Goal: Task Accomplishment & Management: Use online tool/utility

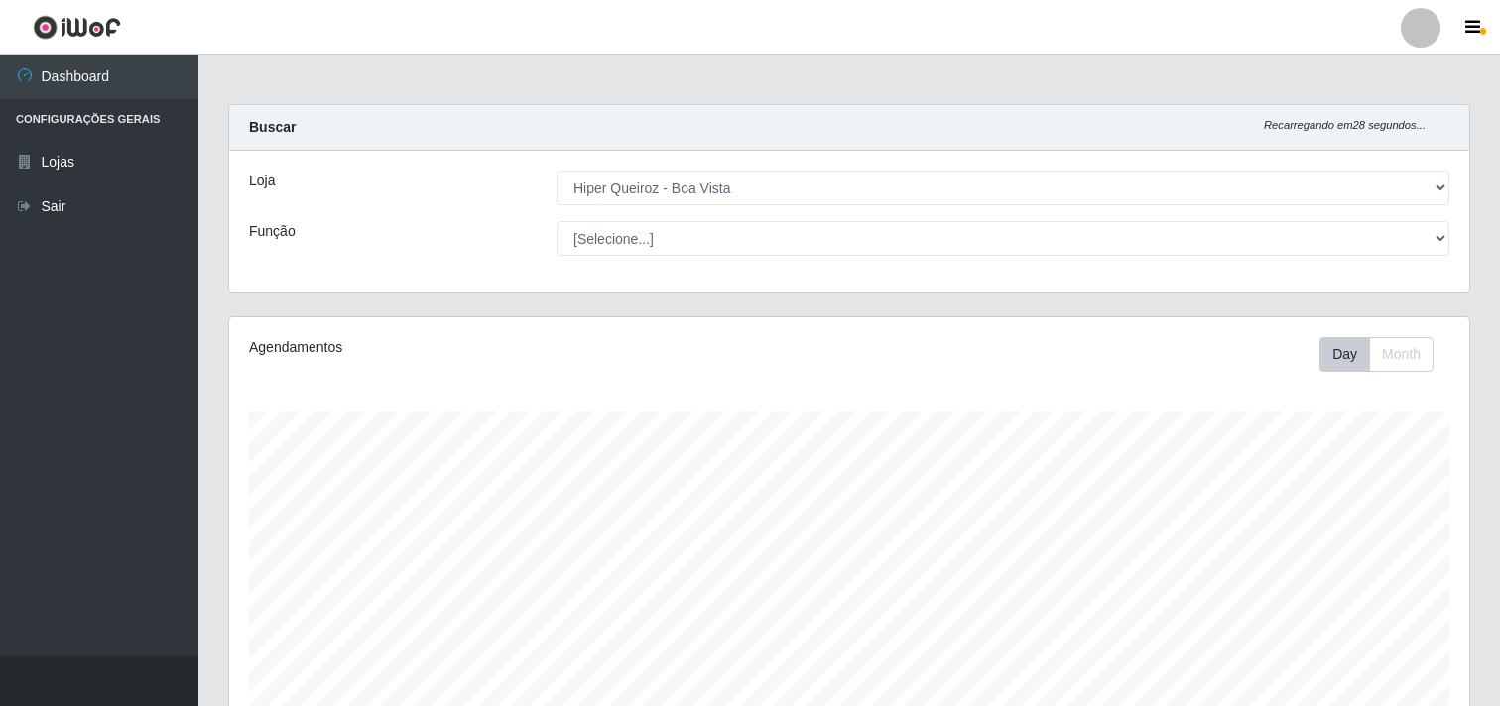
select select "514"
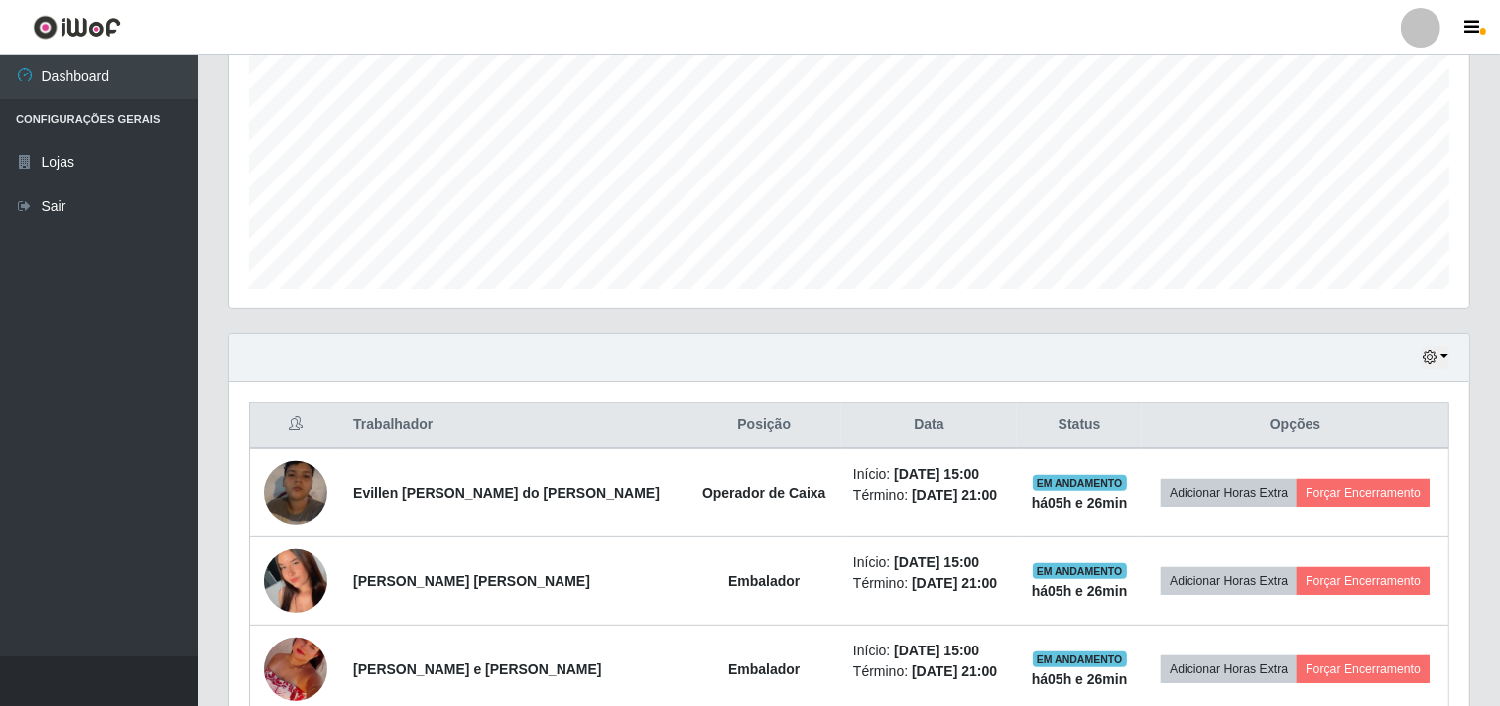
scroll to position [413, 0]
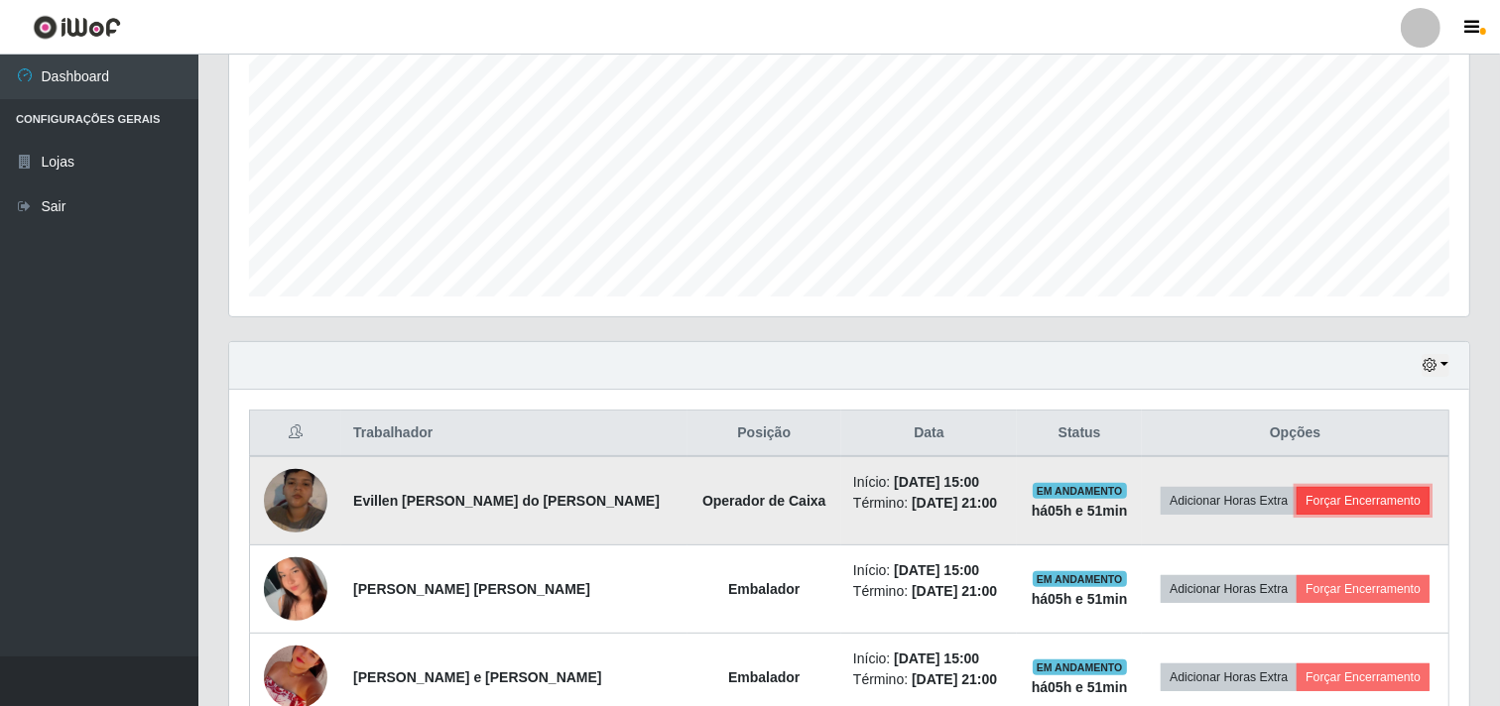
click at [1366, 509] on button "Forçar Encerramento" at bounding box center [1362, 501] width 133 height 28
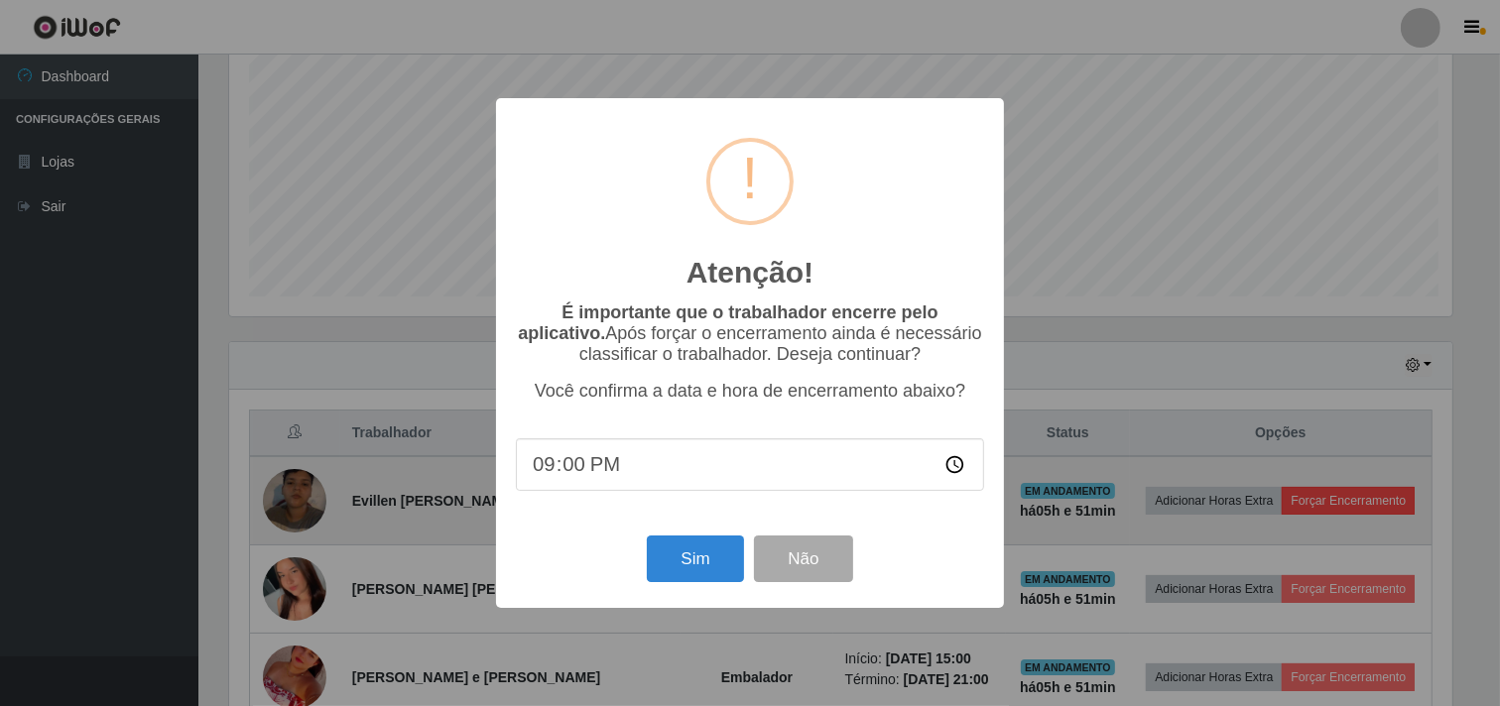
scroll to position [411, 1227]
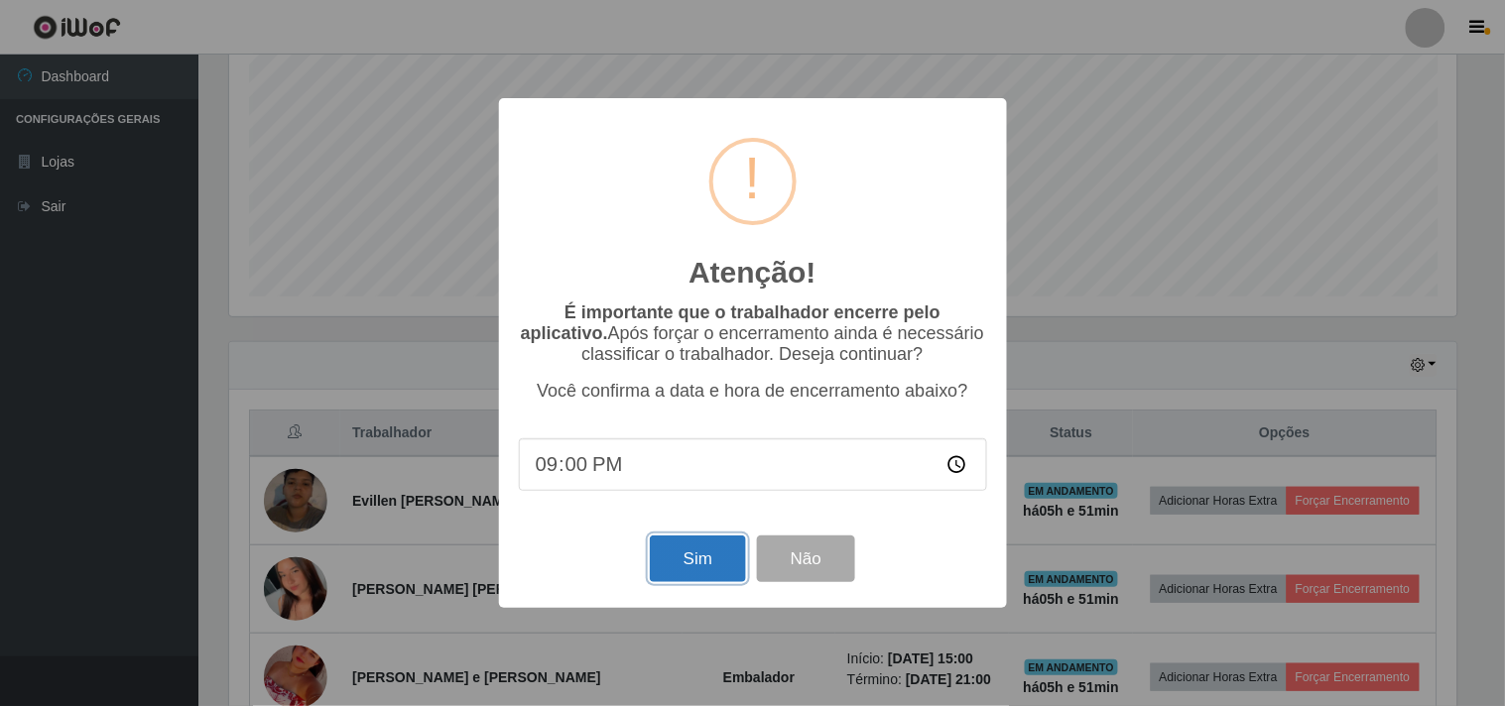
click at [677, 567] on button "Sim" at bounding box center [698, 559] width 96 height 47
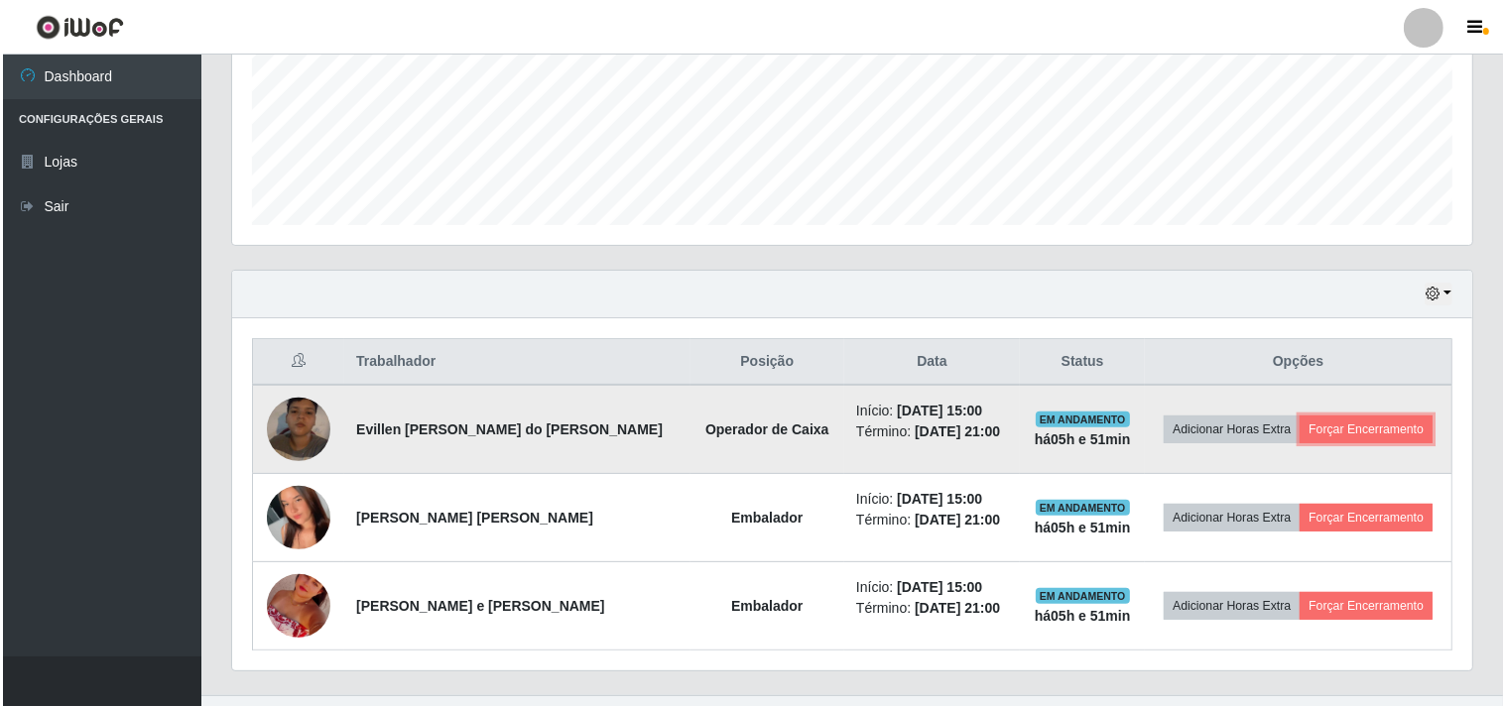
scroll to position [523, 0]
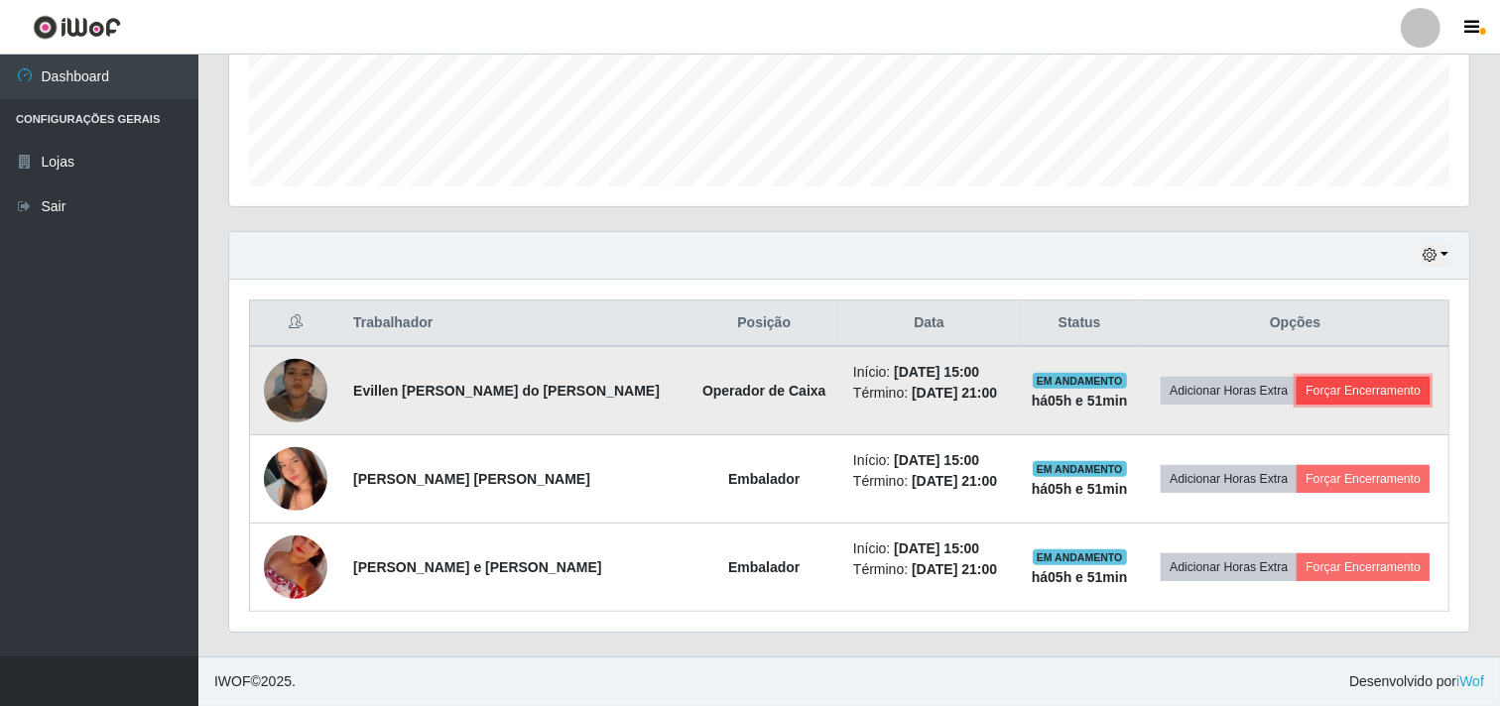
click at [1335, 398] on button "Forçar Encerramento" at bounding box center [1362, 391] width 133 height 28
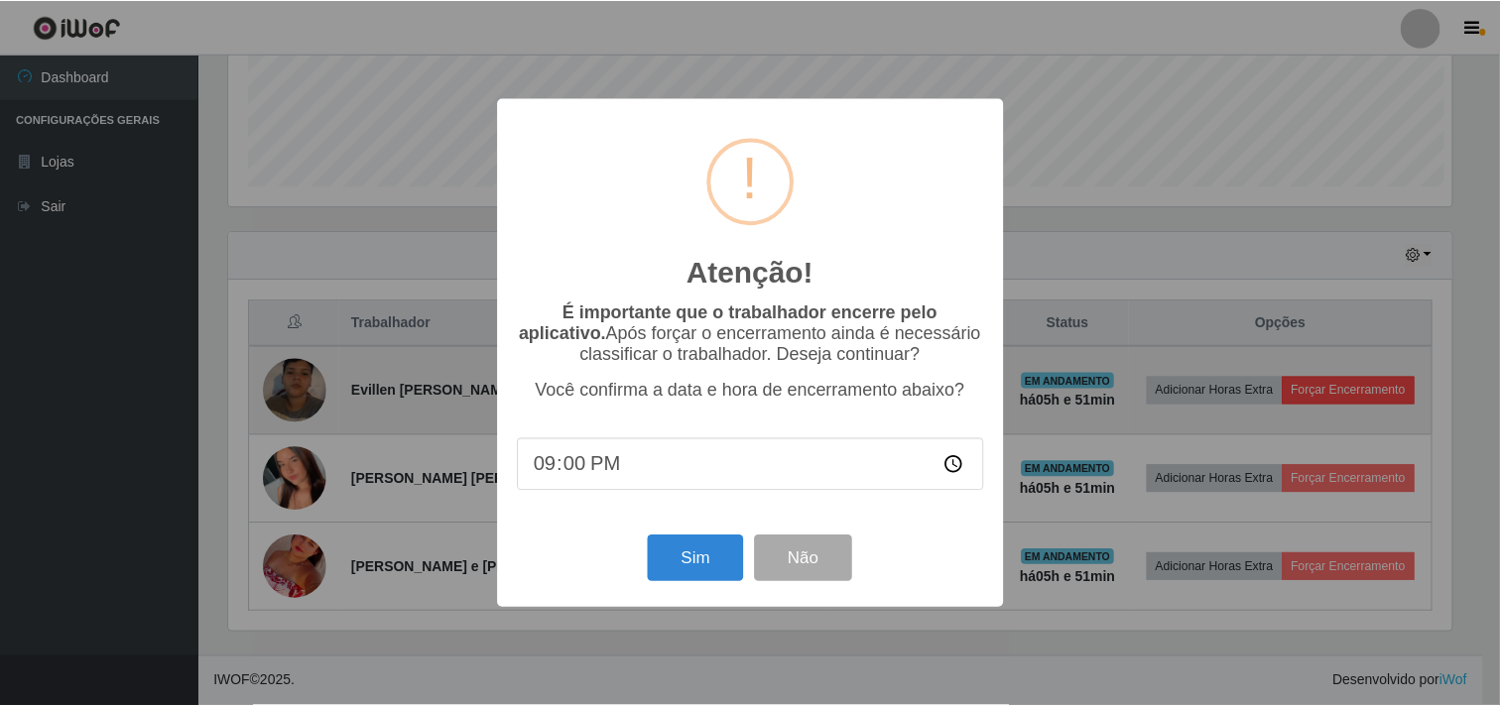
scroll to position [411, 1227]
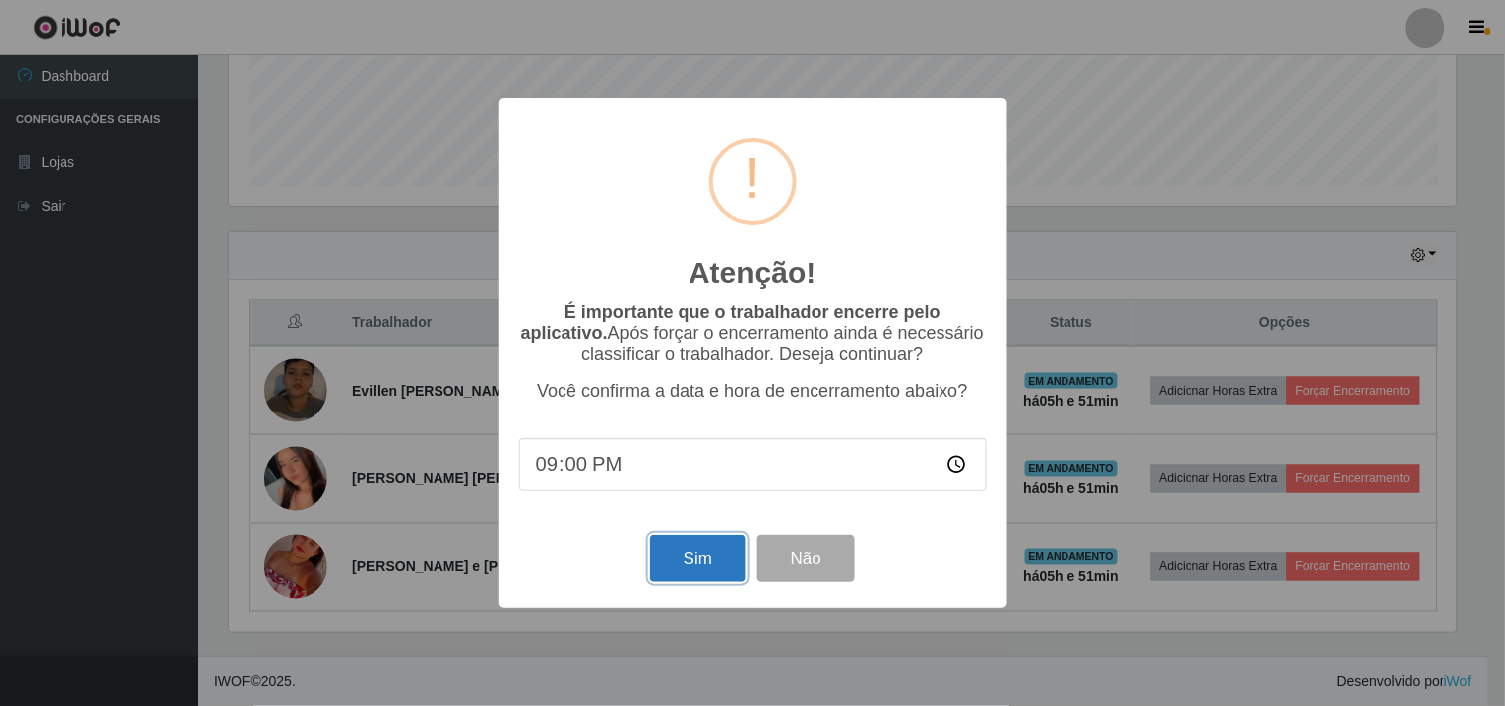
click at [692, 561] on button "Sim" at bounding box center [698, 559] width 96 height 47
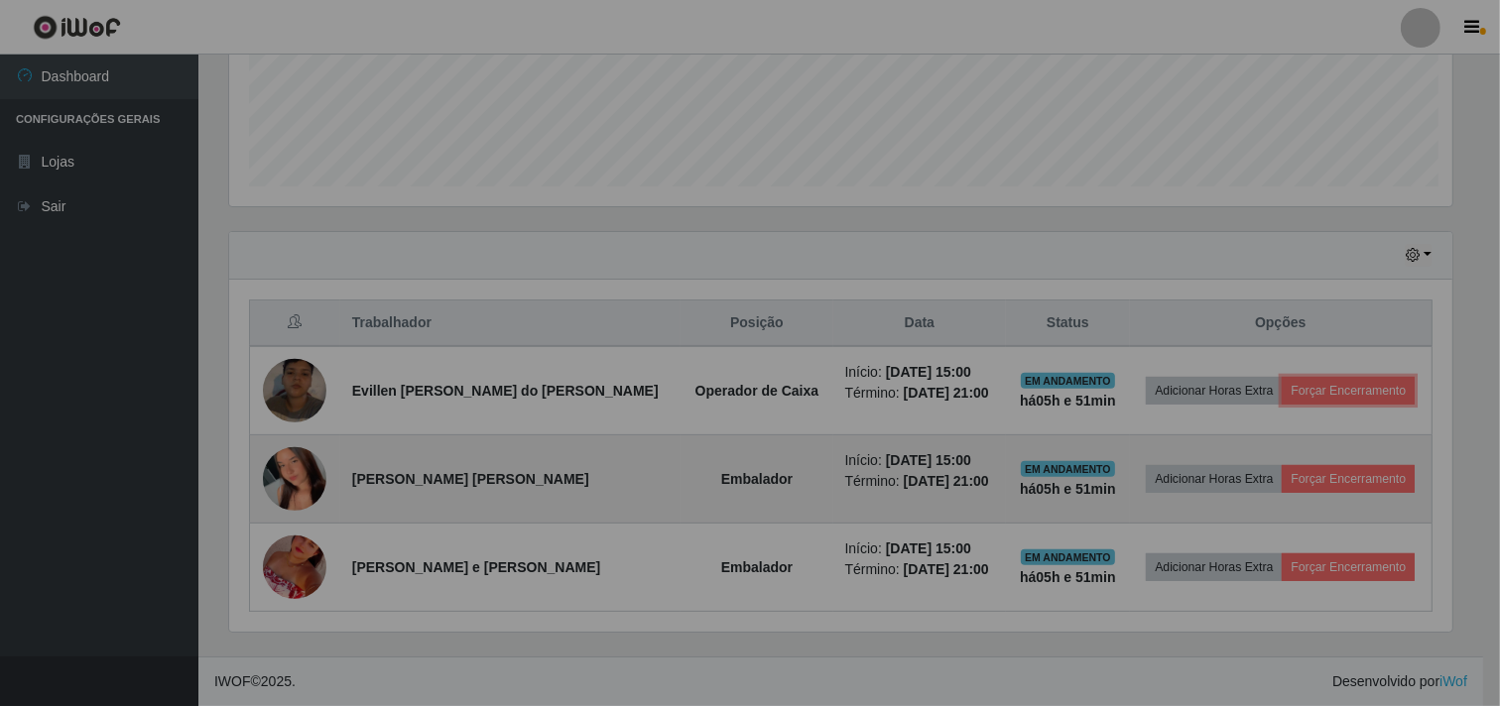
scroll to position [411, 1240]
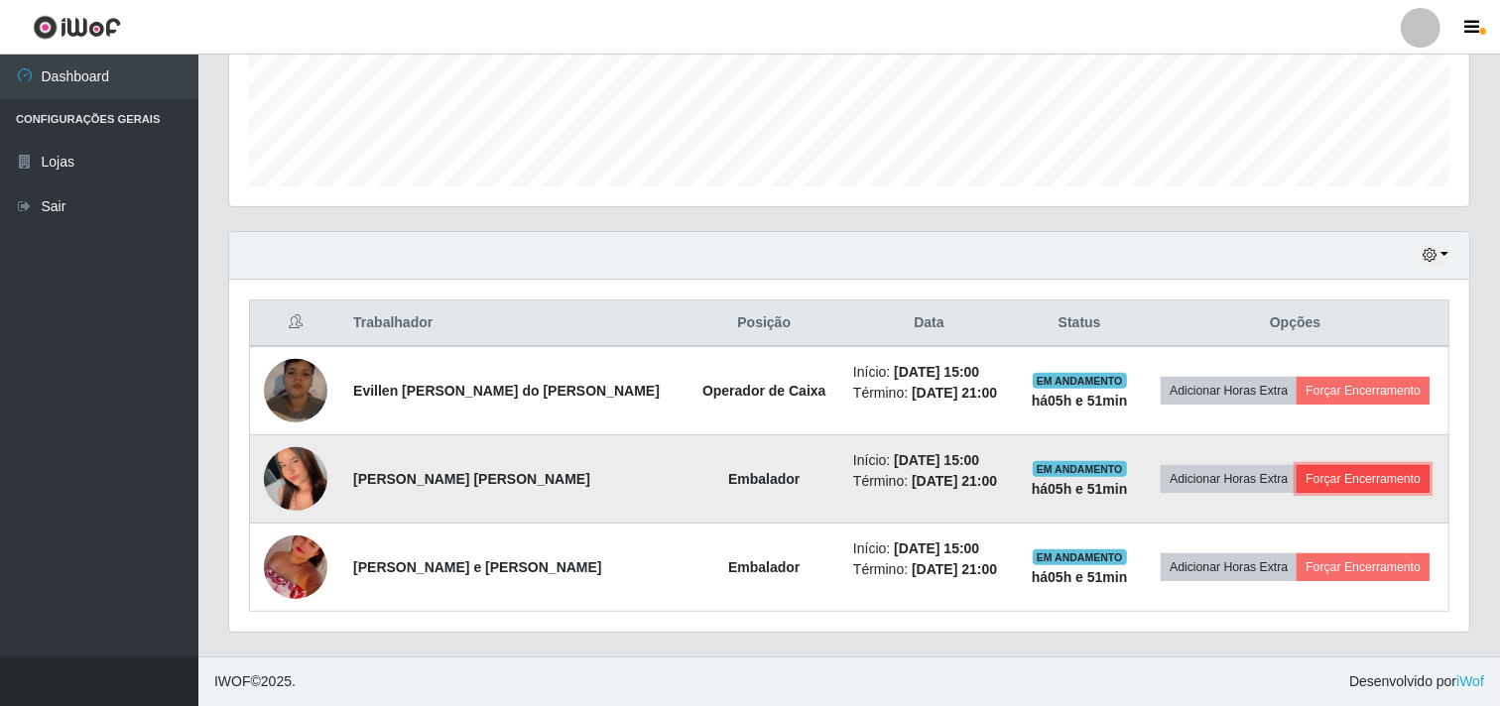
click at [1362, 478] on button "Forçar Encerramento" at bounding box center [1362, 479] width 133 height 28
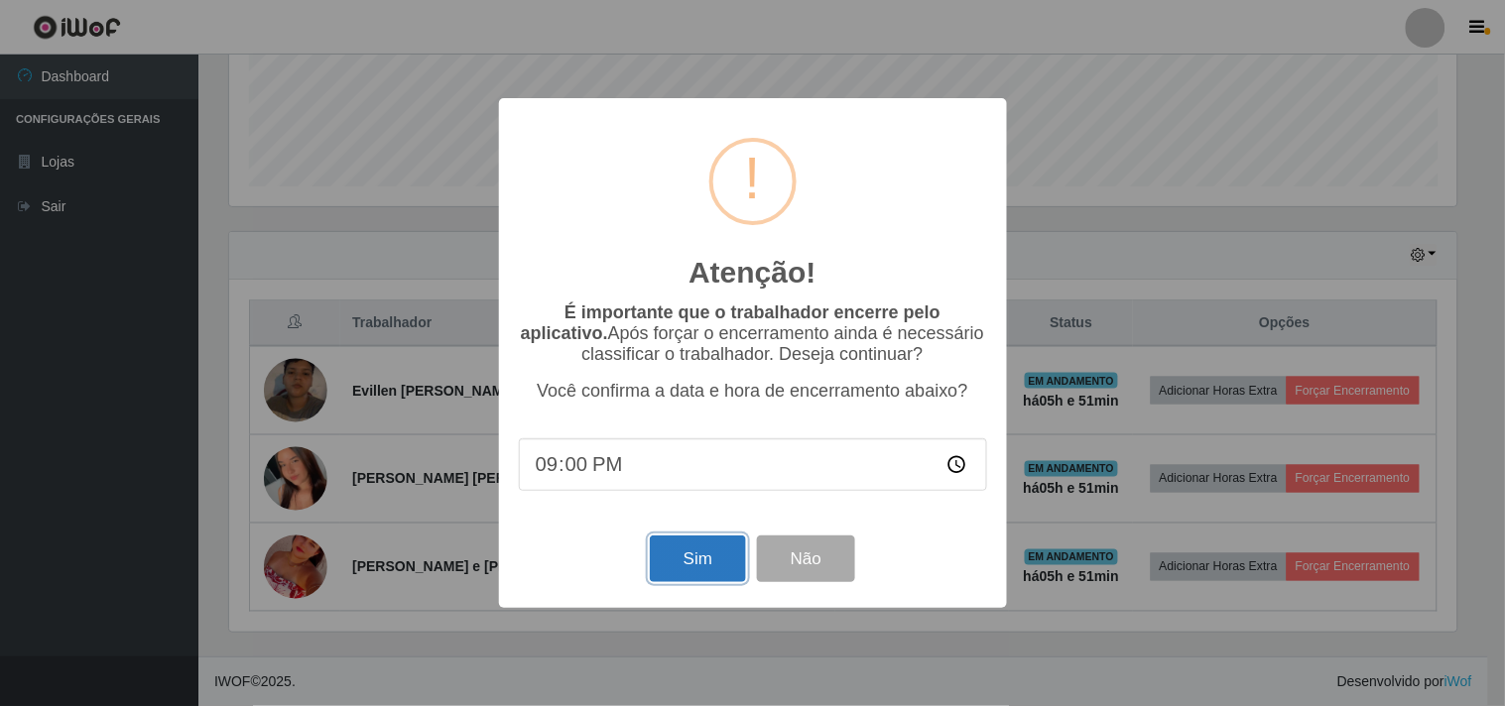
click at [712, 551] on button "Sim" at bounding box center [698, 559] width 96 height 47
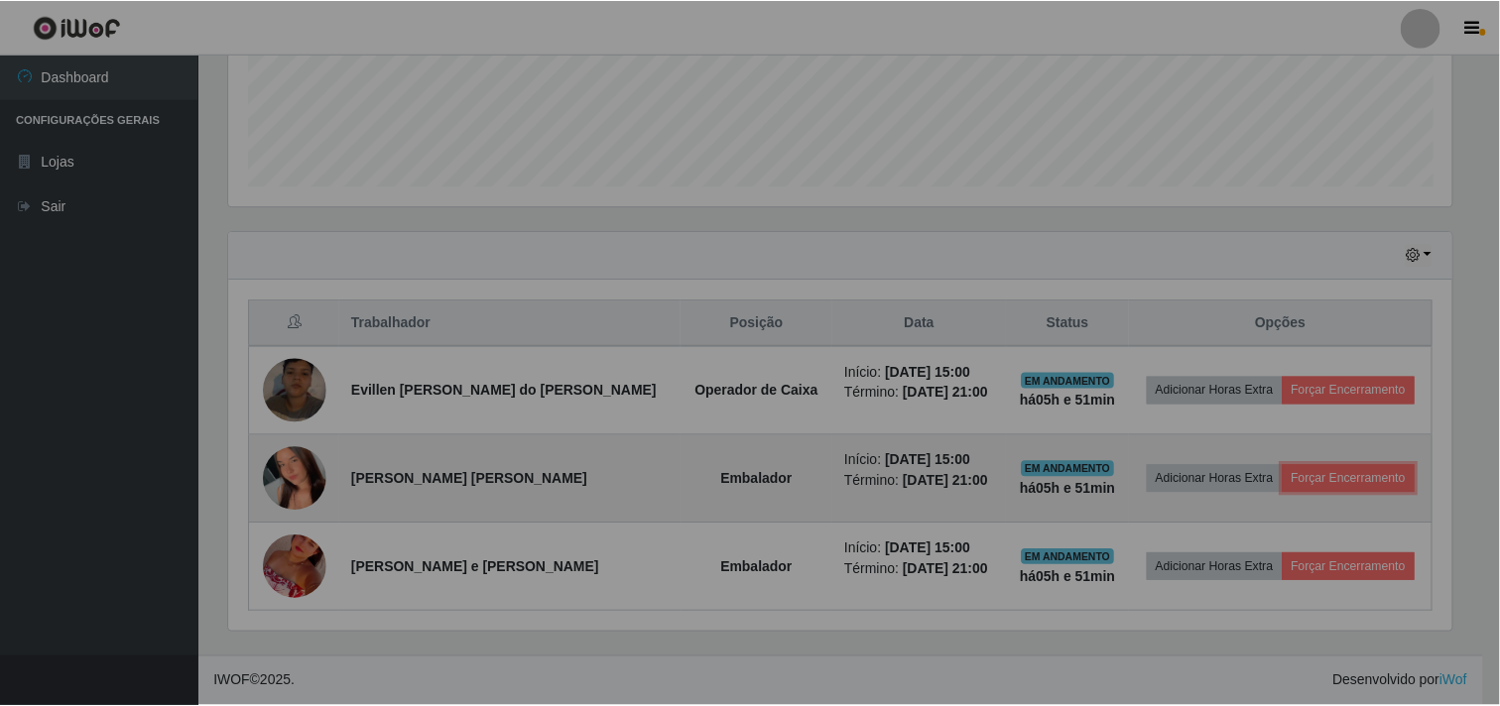
scroll to position [411, 1240]
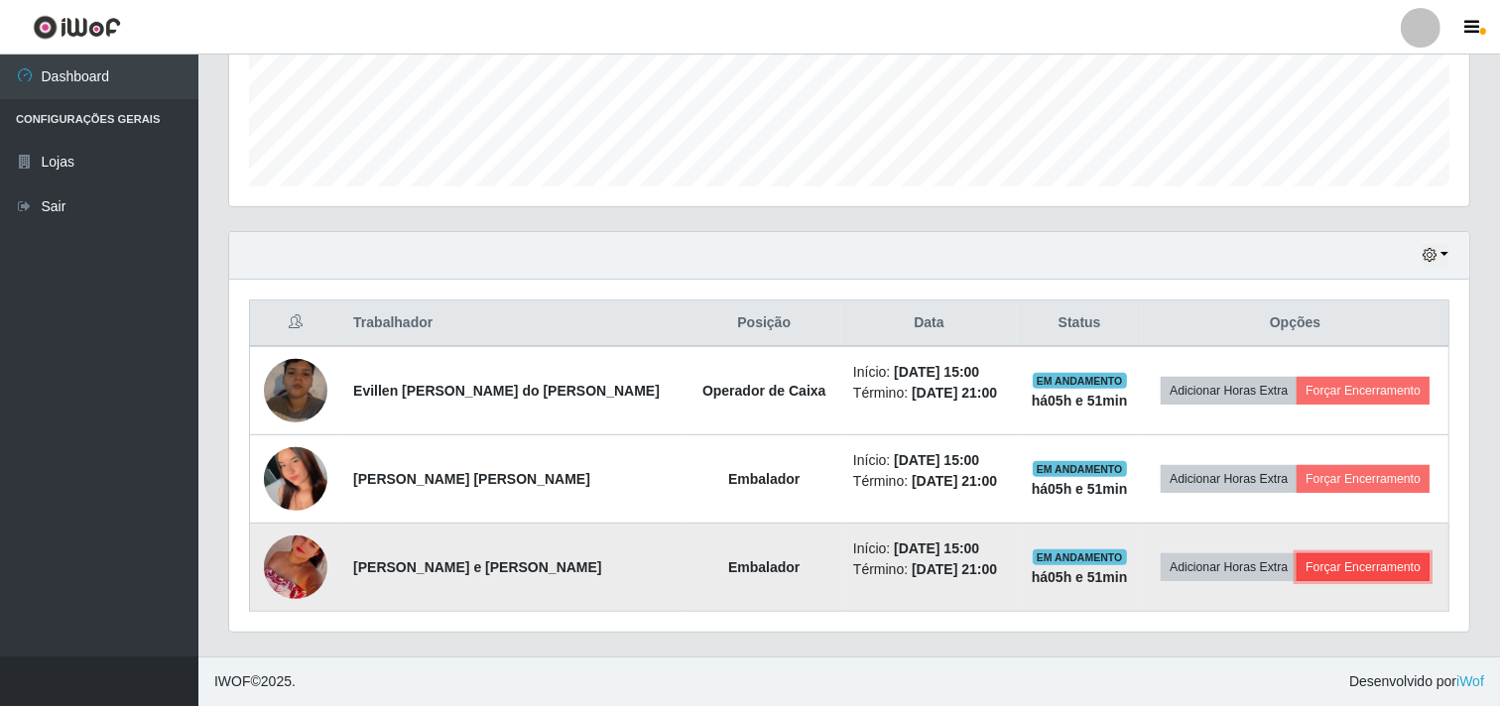
click at [1375, 570] on button "Forçar Encerramento" at bounding box center [1362, 567] width 133 height 28
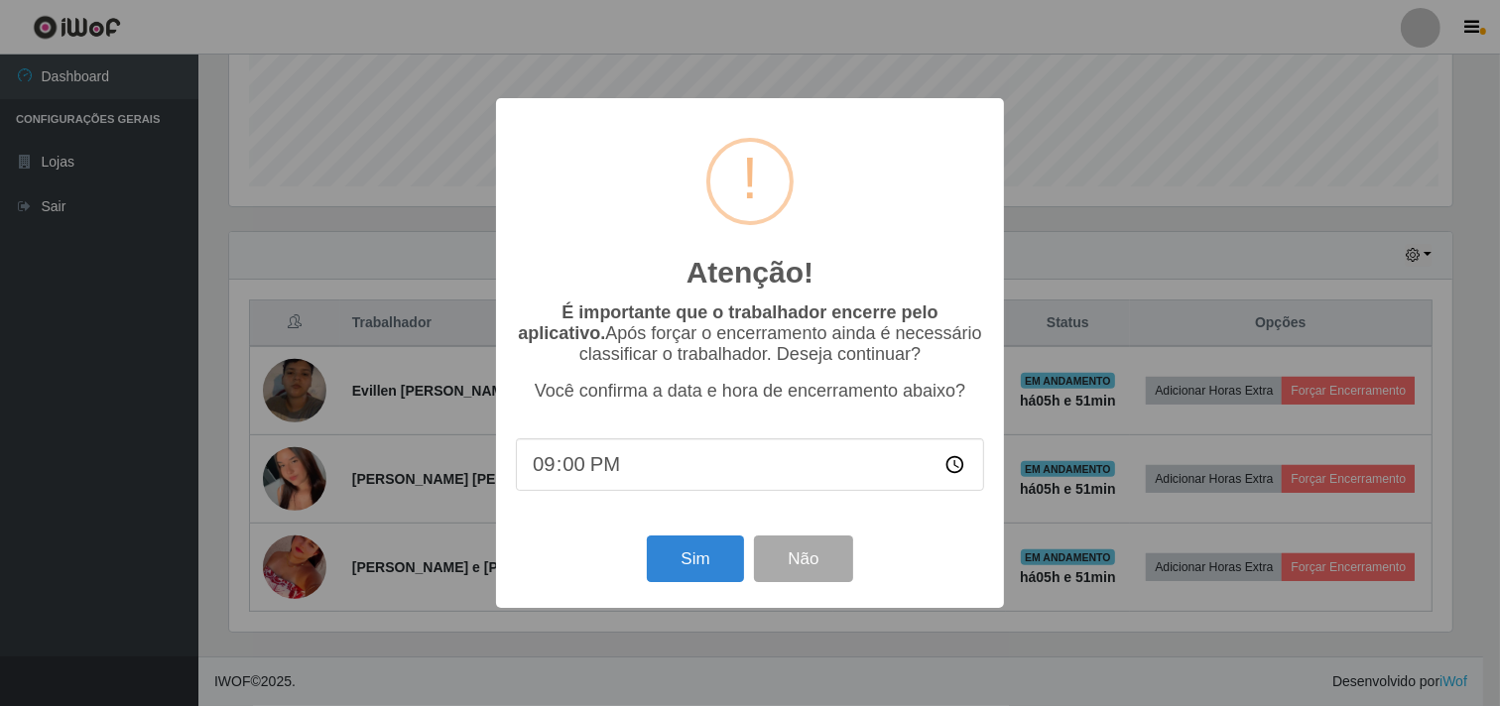
scroll to position [411, 1227]
click at [684, 560] on button "Sim" at bounding box center [698, 559] width 96 height 47
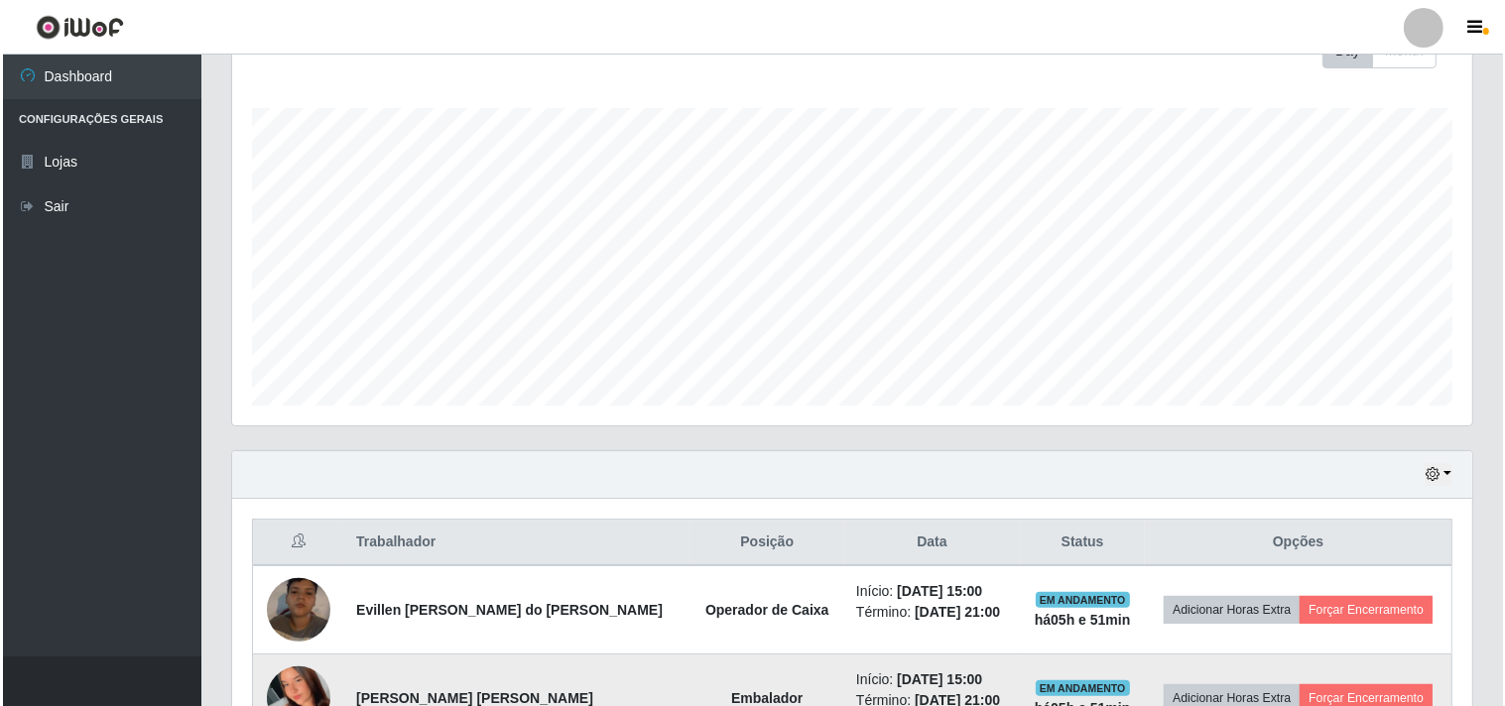
scroll to position [523, 0]
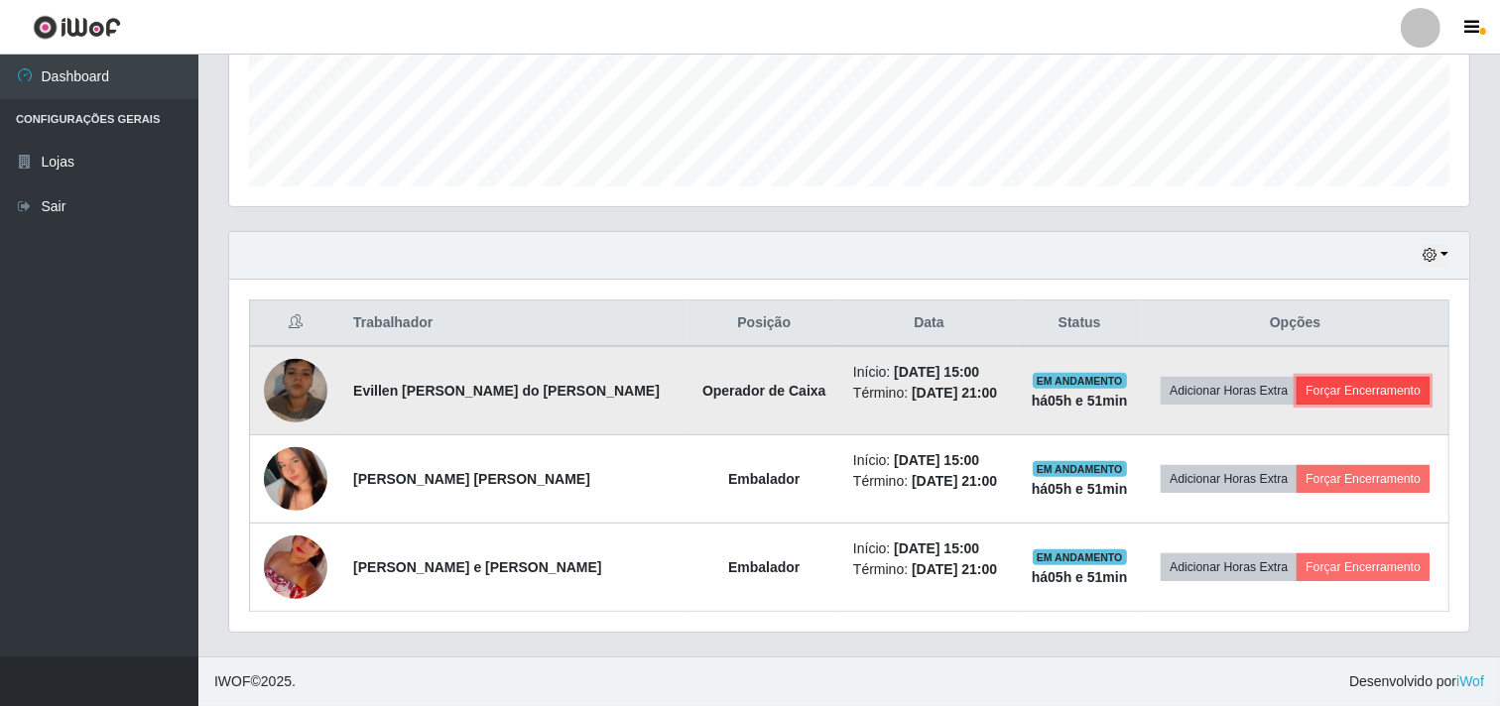
click at [1350, 383] on button "Forçar Encerramento" at bounding box center [1362, 391] width 133 height 28
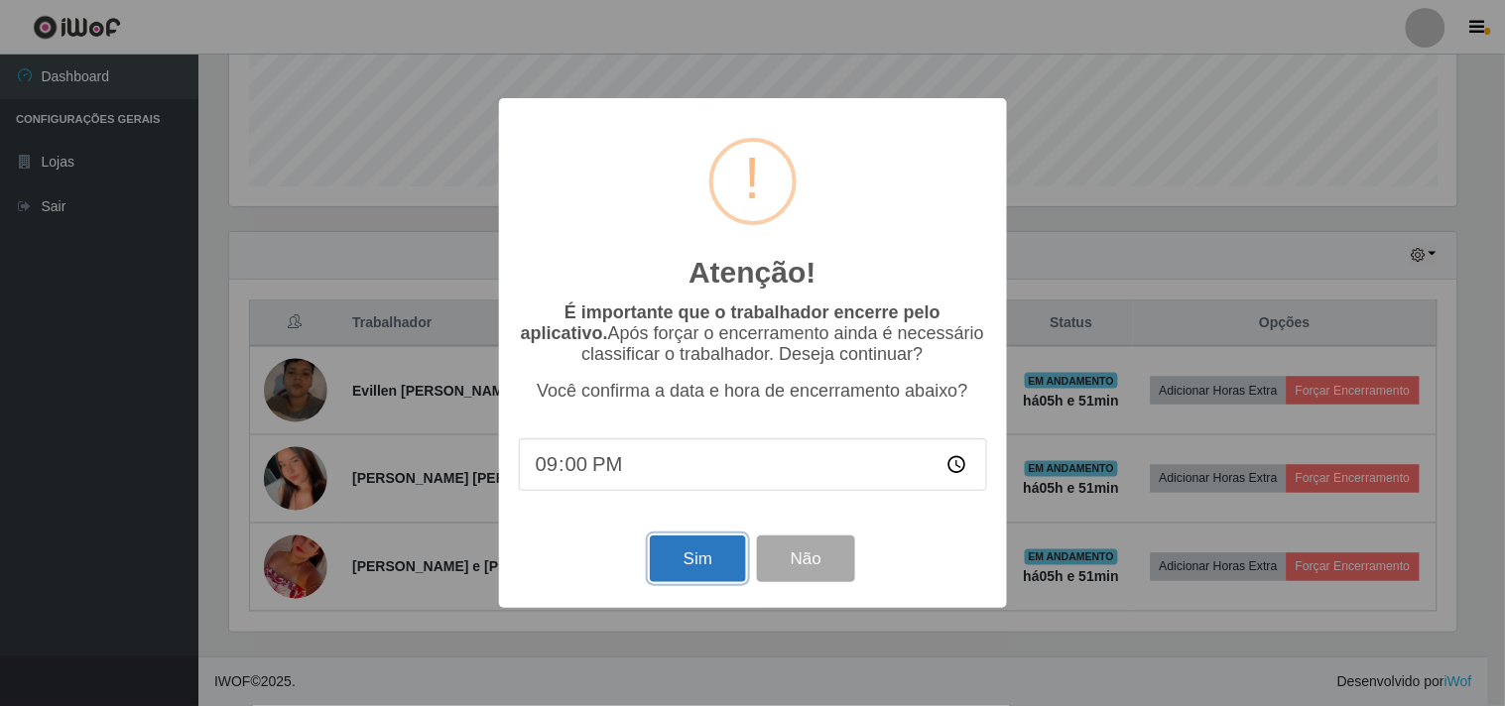
click at [682, 560] on button "Sim" at bounding box center [698, 559] width 96 height 47
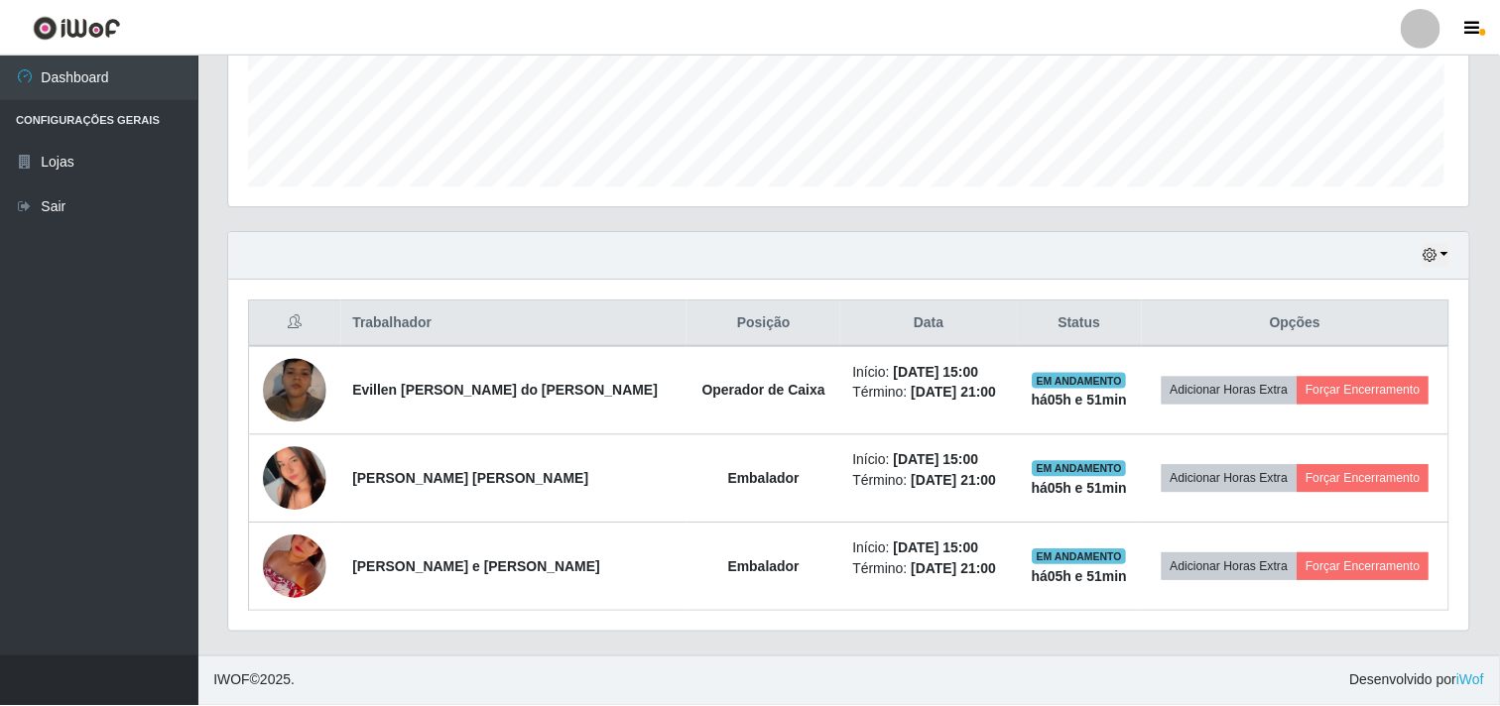
scroll to position [411, 1240]
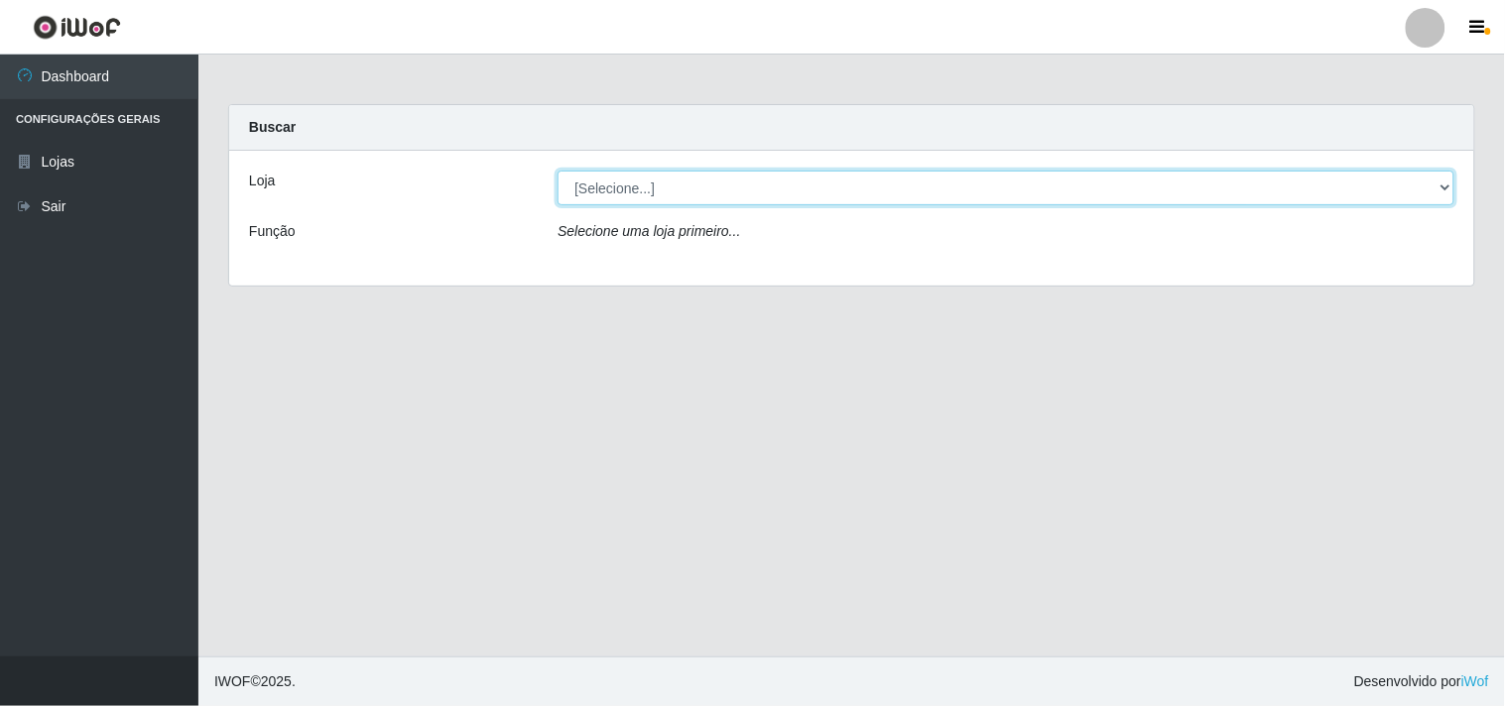
click at [800, 181] on select "[Selecione...] Hiper Queiroz - [GEOGRAPHIC_DATA]" at bounding box center [1005, 188] width 897 height 35
select select "514"
click at [557, 171] on select "[Selecione...] Hiper Queiroz - [GEOGRAPHIC_DATA]" at bounding box center [1005, 188] width 897 height 35
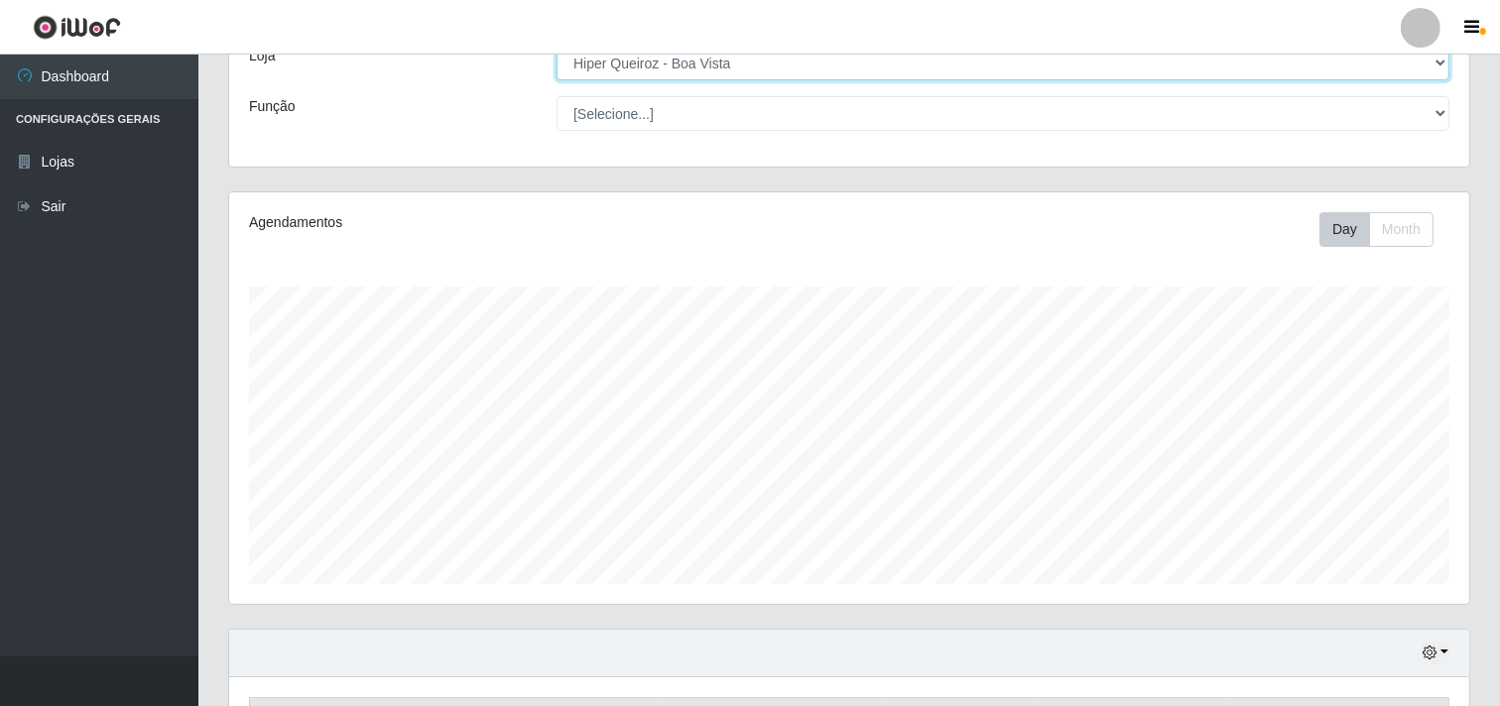
scroll to position [258, 0]
